Goal: Transaction & Acquisition: Purchase product/service

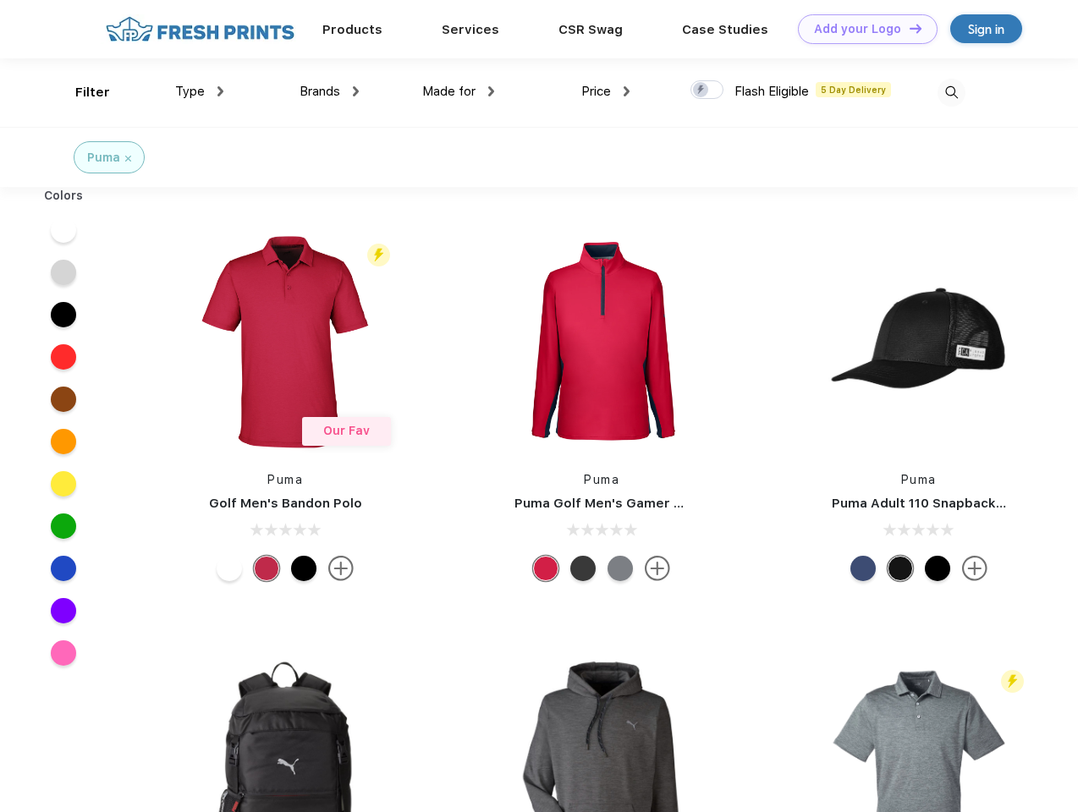
click at [861, 29] on link "Add your Logo Design Tool" at bounding box center [868, 29] width 140 height 30
click at [0, 0] on div "Design Tool" at bounding box center [0, 0] width 0 height 0
click at [908, 28] on link "Add your Logo Design Tool" at bounding box center [868, 29] width 140 height 30
click at [81, 92] on div "Filter" at bounding box center [92, 92] width 35 height 19
click at [200, 91] on span "Type" at bounding box center [190, 91] width 30 height 15
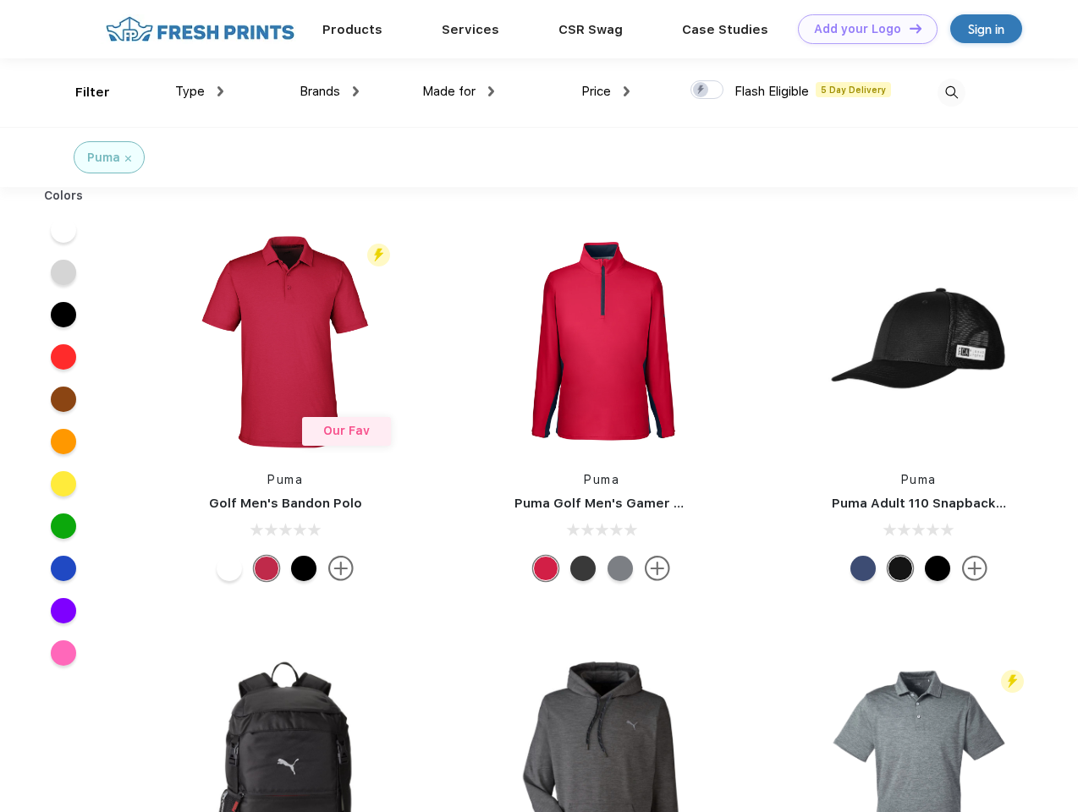
click at [329, 91] on span "Brands" at bounding box center [319, 91] width 41 height 15
click at [459, 91] on span "Made for" at bounding box center [448, 91] width 53 height 15
click at [606, 91] on span "Price" at bounding box center [596, 91] width 30 height 15
click at [707, 91] on div at bounding box center [706, 89] width 33 height 19
click at [701, 91] on input "checkbox" at bounding box center [695, 85] width 11 height 11
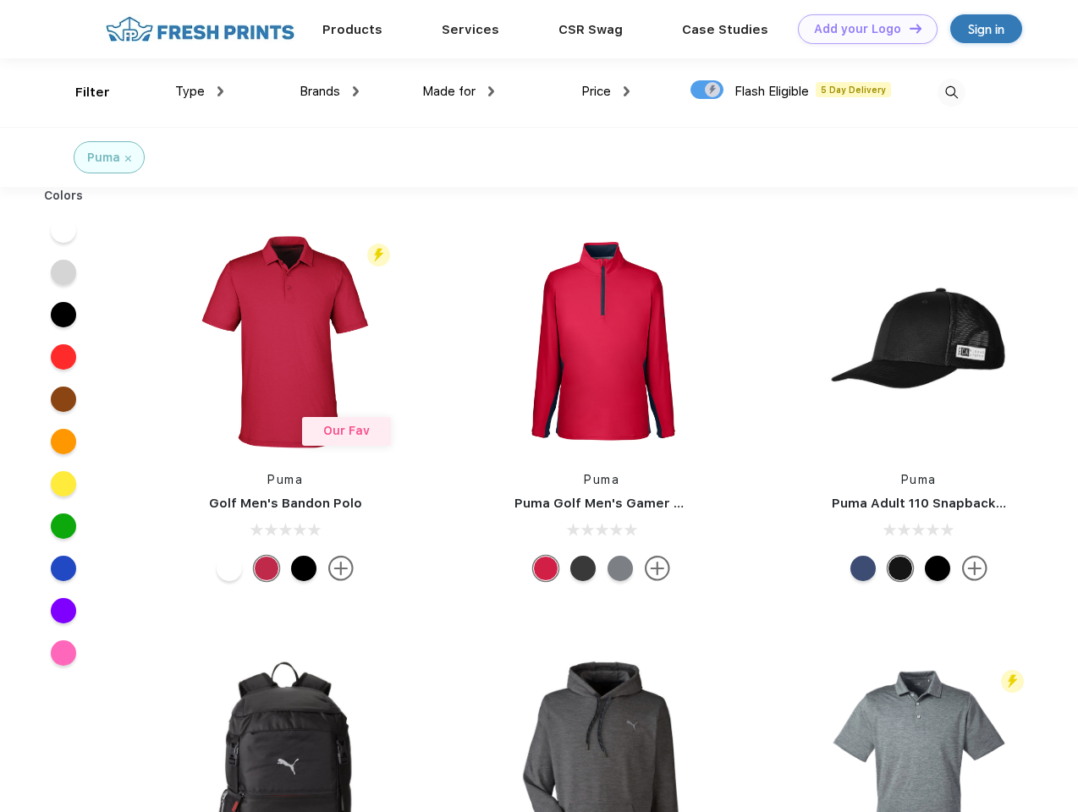
click at [951, 92] on img at bounding box center [951, 93] width 28 height 28
